Goal: Task Accomplishment & Management: Complete application form

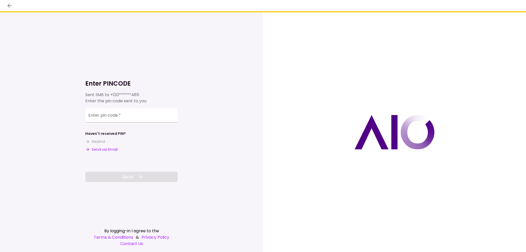
click at [108, 149] on button "Send via Email" at bounding box center [101, 149] width 32 height 5
click at [114, 115] on div "Enter pin code   *" at bounding box center [131, 115] width 92 height 14
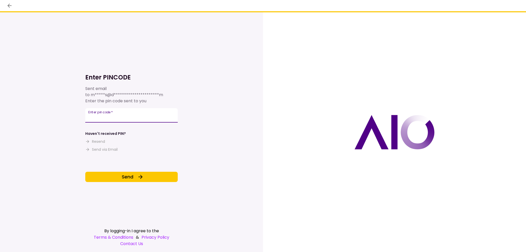
type input "******"
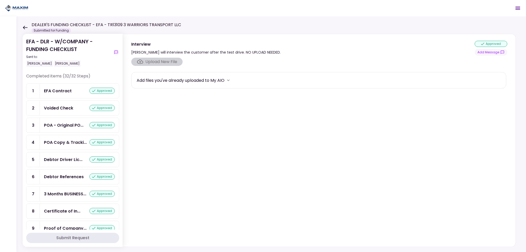
click at [25, 28] on icon at bounding box center [25, 28] width 5 height 4
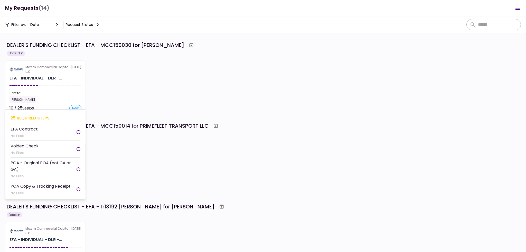
click at [35, 84] on section "Maxim Commercial Capital LLC [DATE] EFA - INDIVIDUAL - DLR -... Sent to: [PERSO…" at bounding box center [45, 86] width 81 height 50
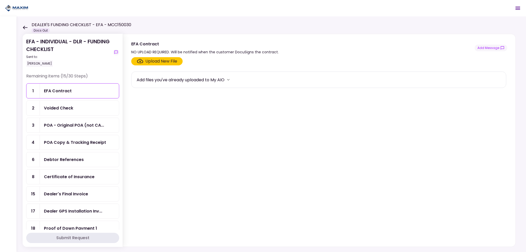
click at [24, 27] on icon at bounding box center [25, 28] width 5 height 4
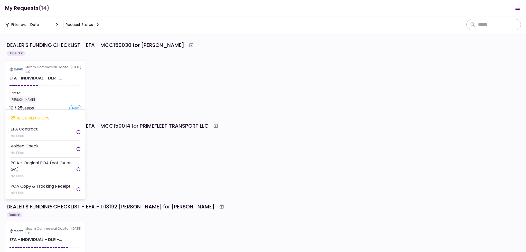
click at [33, 76] on div "EFA - INDIVIDUAL - DLR -..." at bounding box center [36, 78] width 53 height 6
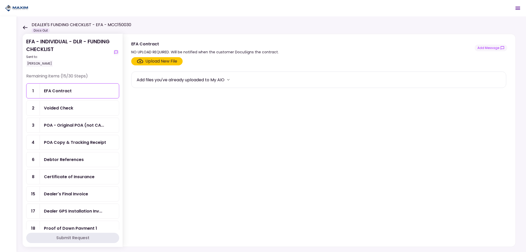
click at [75, 108] on div "Voided Check" at bounding box center [79, 108] width 71 height 6
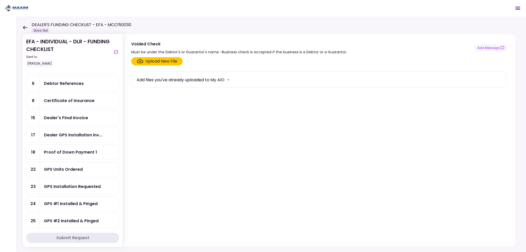
scroll to position [77, 0]
click at [71, 85] on div "Debtor References" at bounding box center [79, 82] width 79 height 15
click at [71, 98] on div "Certificate of Insurance" at bounding box center [69, 100] width 51 height 6
click at [62, 114] on div "Dealer's Final Invoice" at bounding box center [66, 117] width 44 height 6
click at [162, 63] on div "Upload New File" at bounding box center [161, 61] width 32 height 6
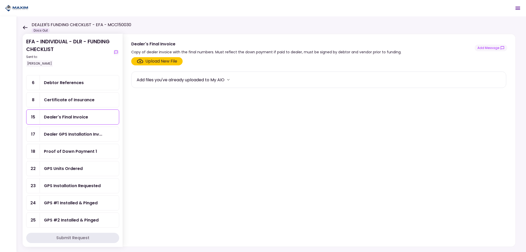
click at [0, 0] on input "Upload New File" at bounding box center [0, 0] width 0 height 0
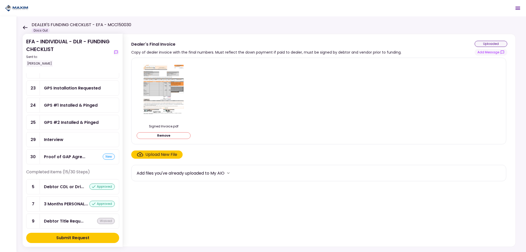
scroll to position [180, 0]
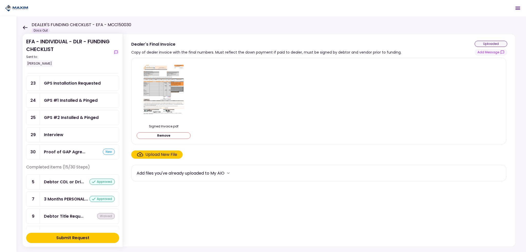
click at [69, 240] on div "Submit Request" at bounding box center [72, 238] width 33 height 6
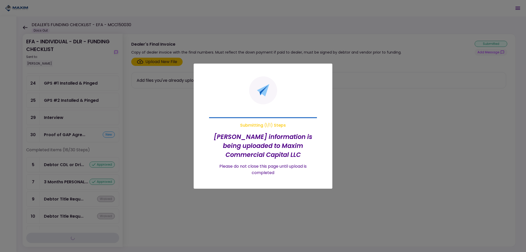
scroll to position [163, 0]
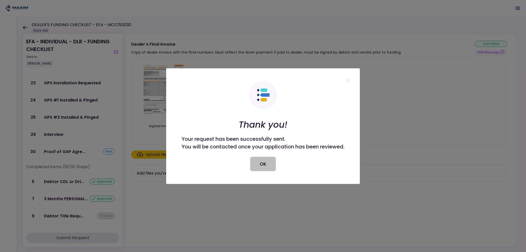
click at [270, 165] on button "OK" at bounding box center [263, 164] width 26 height 14
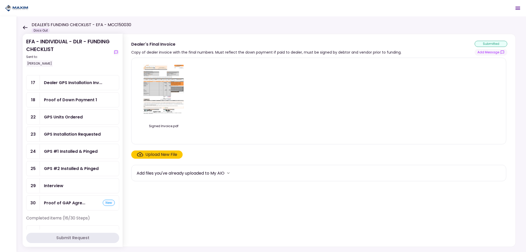
scroll to position [86, 0]
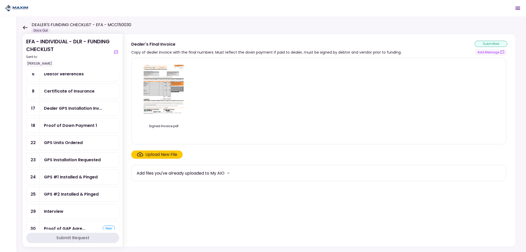
click at [60, 136] on div "GPS Units Ordered" at bounding box center [79, 143] width 79 height 15
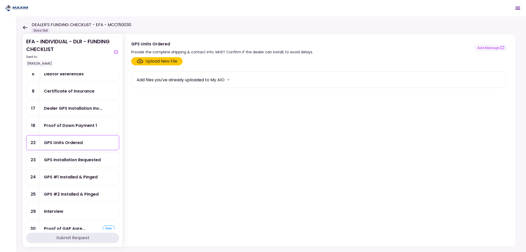
click at [164, 63] on div "Upload New File" at bounding box center [161, 61] width 32 height 6
click at [0, 0] on input "Upload New File" at bounding box center [0, 0] width 0 height 0
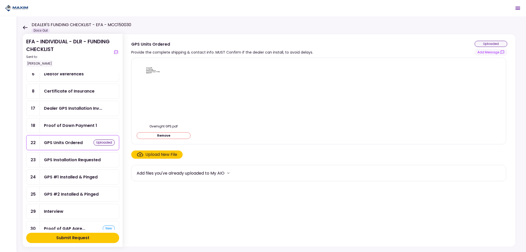
click at [69, 239] on div "Submit Request" at bounding box center [72, 238] width 33 height 6
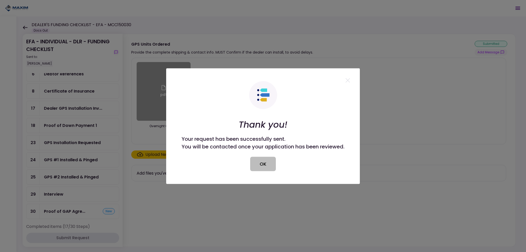
click at [259, 163] on button "OK" at bounding box center [263, 164] width 26 height 14
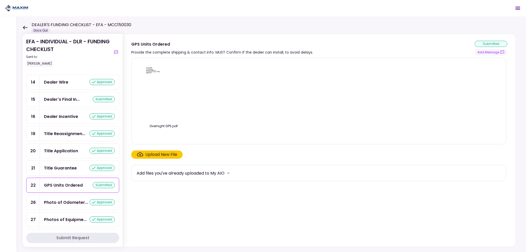
scroll to position [354, 0]
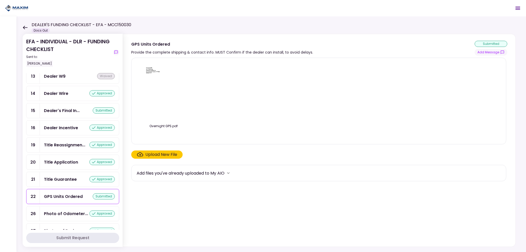
click at [61, 194] on div "GPS Units Ordered" at bounding box center [63, 197] width 39 height 6
click at [149, 76] on img at bounding box center [164, 91] width 46 height 59
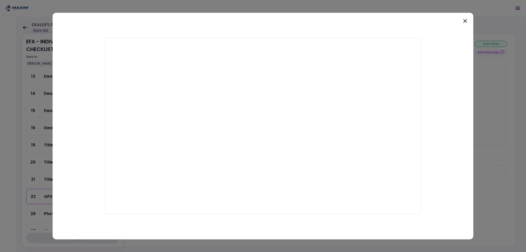
click at [467, 20] on icon at bounding box center [465, 21] width 6 height 6
